Goal: Task Accomplishment & Management: Use online tool/utility

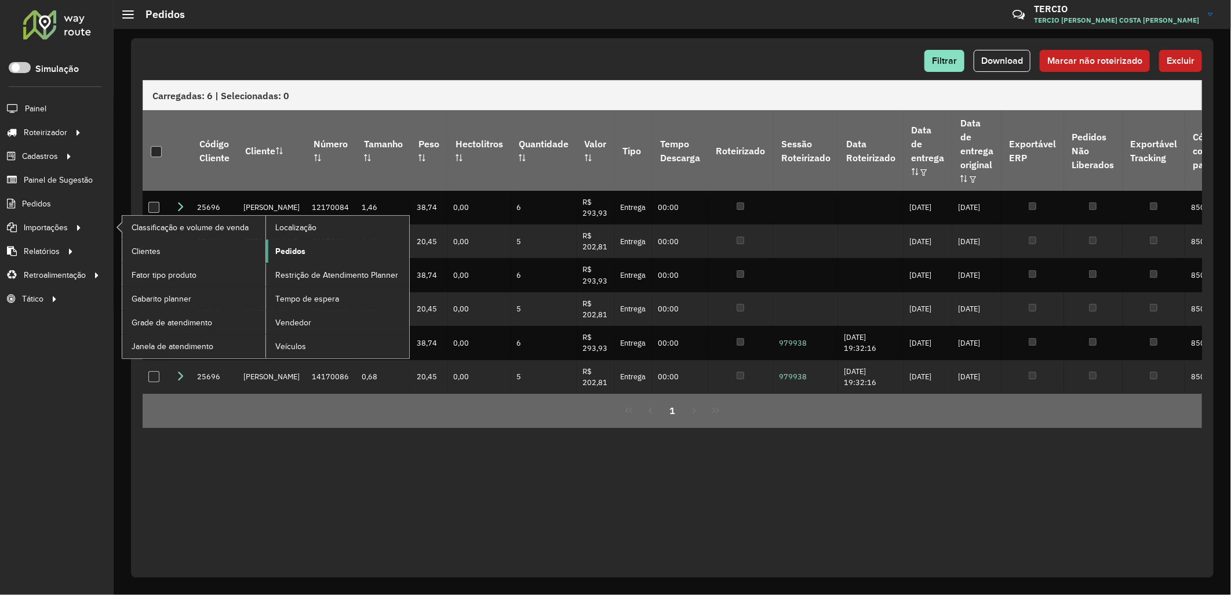
click at [286, 259] on link "Pedidos" at bounding box center [337, 250] width 143 height 23
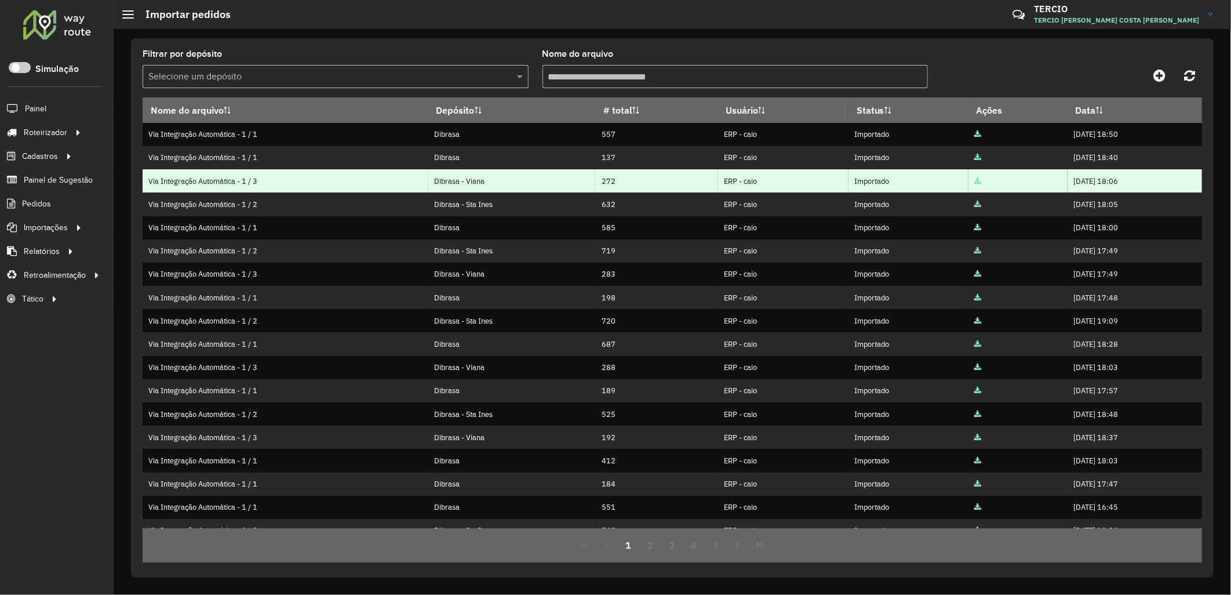
drag, startPoint x: 1104, startPoint y: 186, endPoint x: 1034, endPoint y: 183, distance: 70.2
click at [1068, 183] on td "[DATE] 18:06" at bounding box center [1135, 180] width 134 height 23
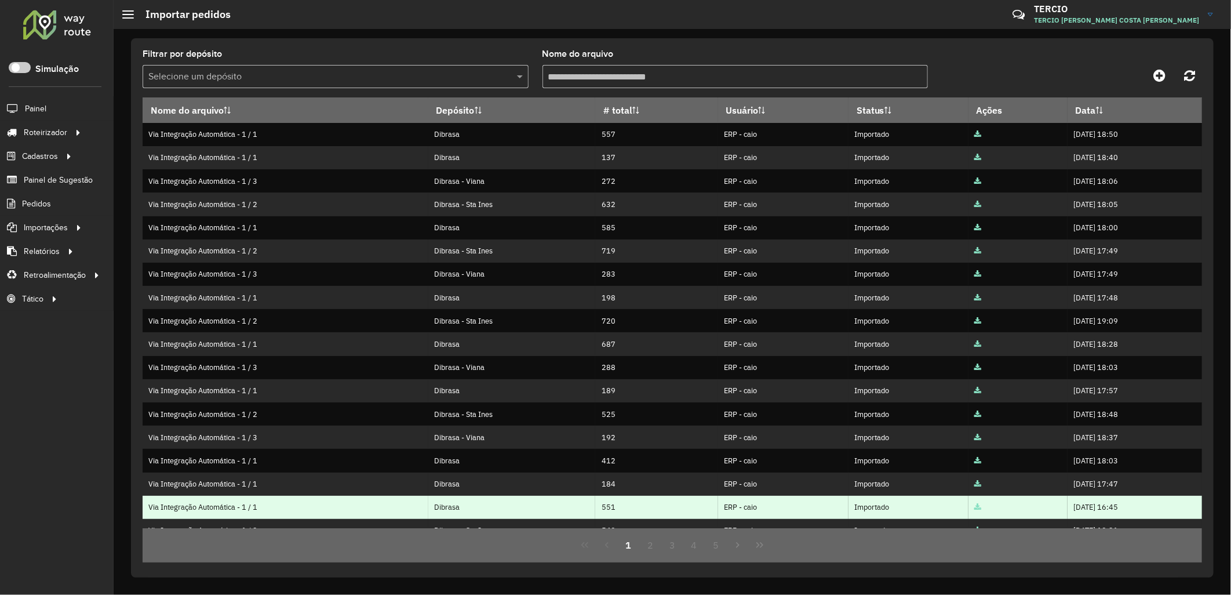
copy td "[DATE] 18:06"
